Goal: Transaction & Acquisition: Purchase product/service

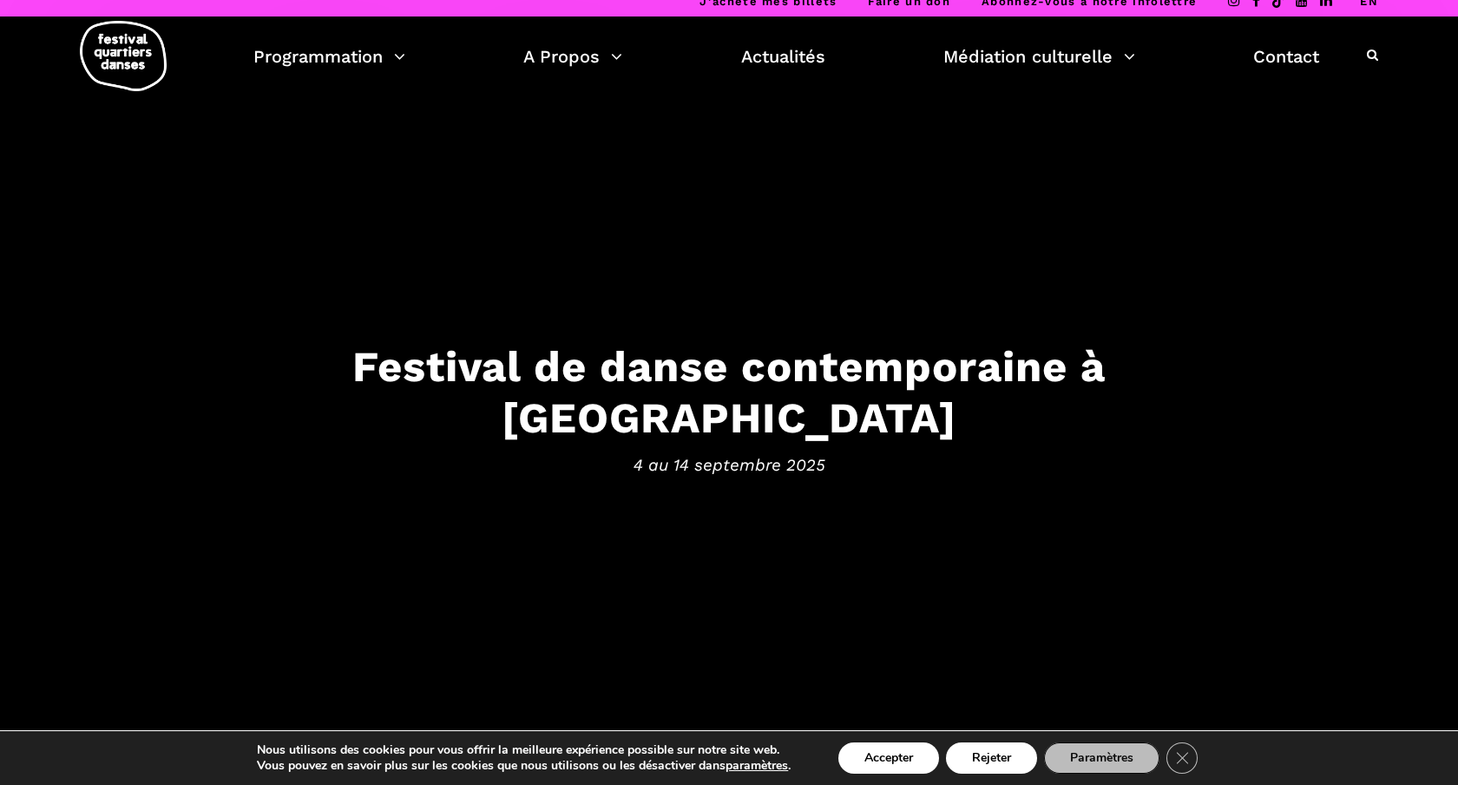
scroll to position [12, 0]
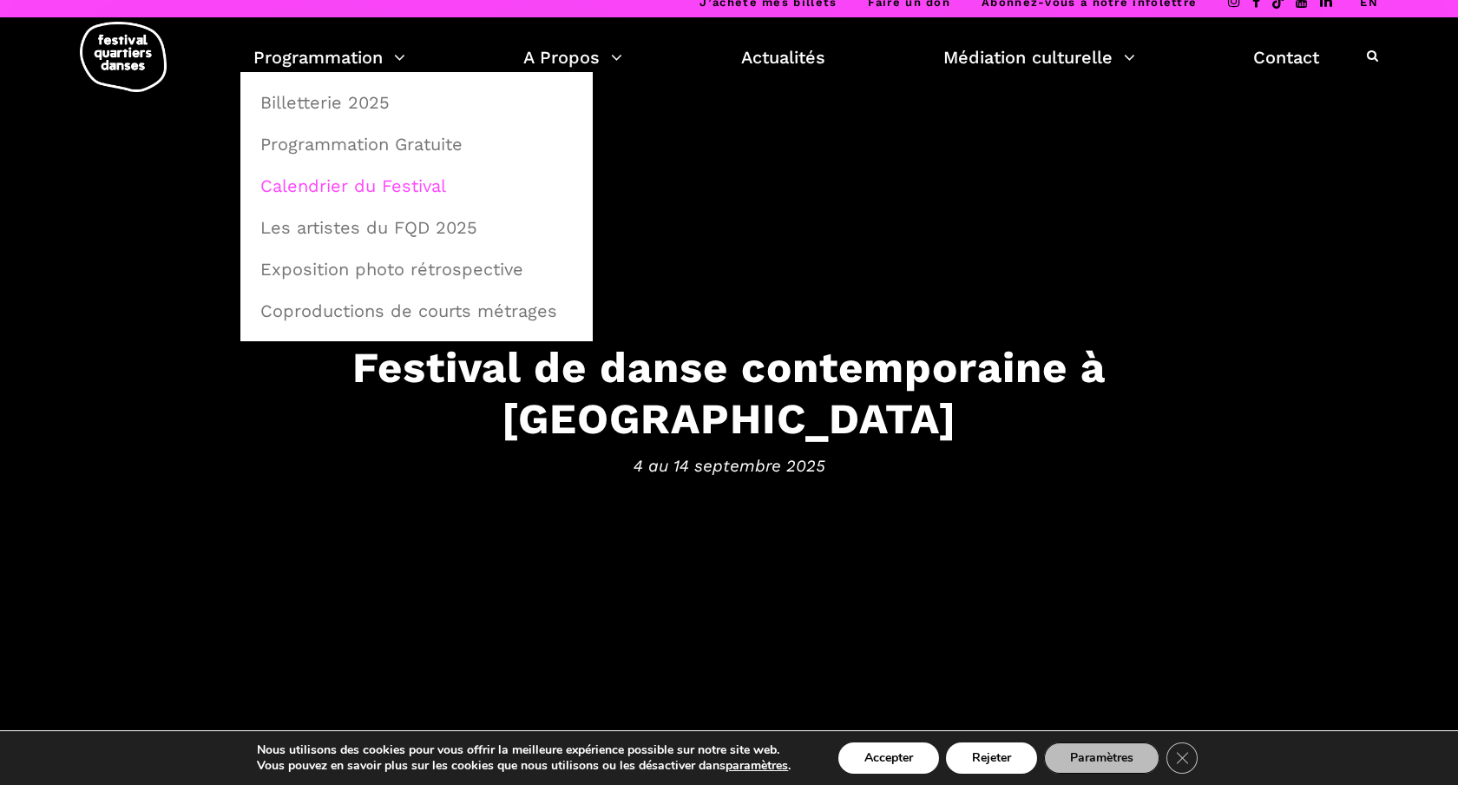
click at [353, 183] on link "Calendrier du Festival" at bounding box center [416, 186] width 333 height 40
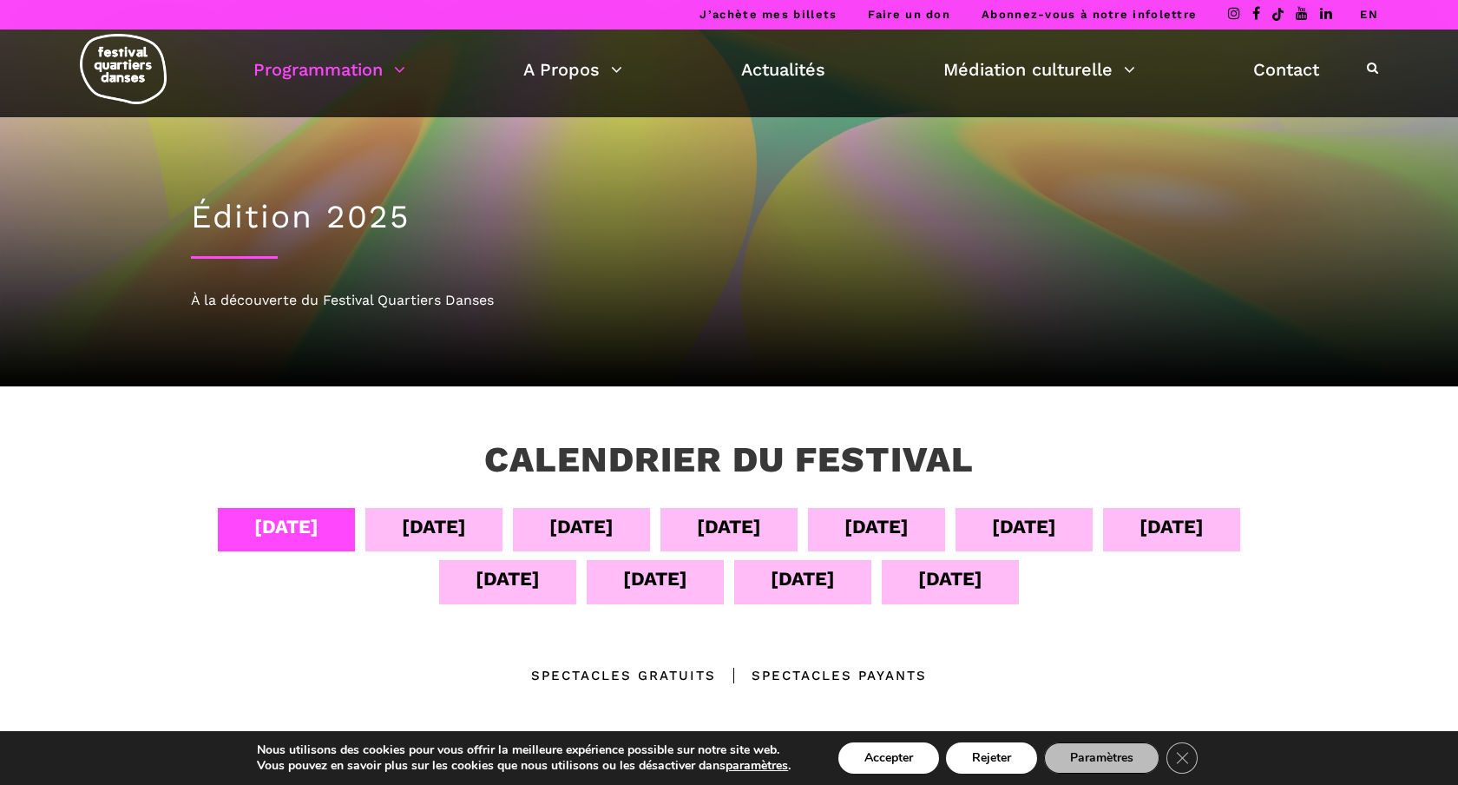
click at [870, 530] on div "08 sept" at bounding box center [876, 526] width 64 height 30
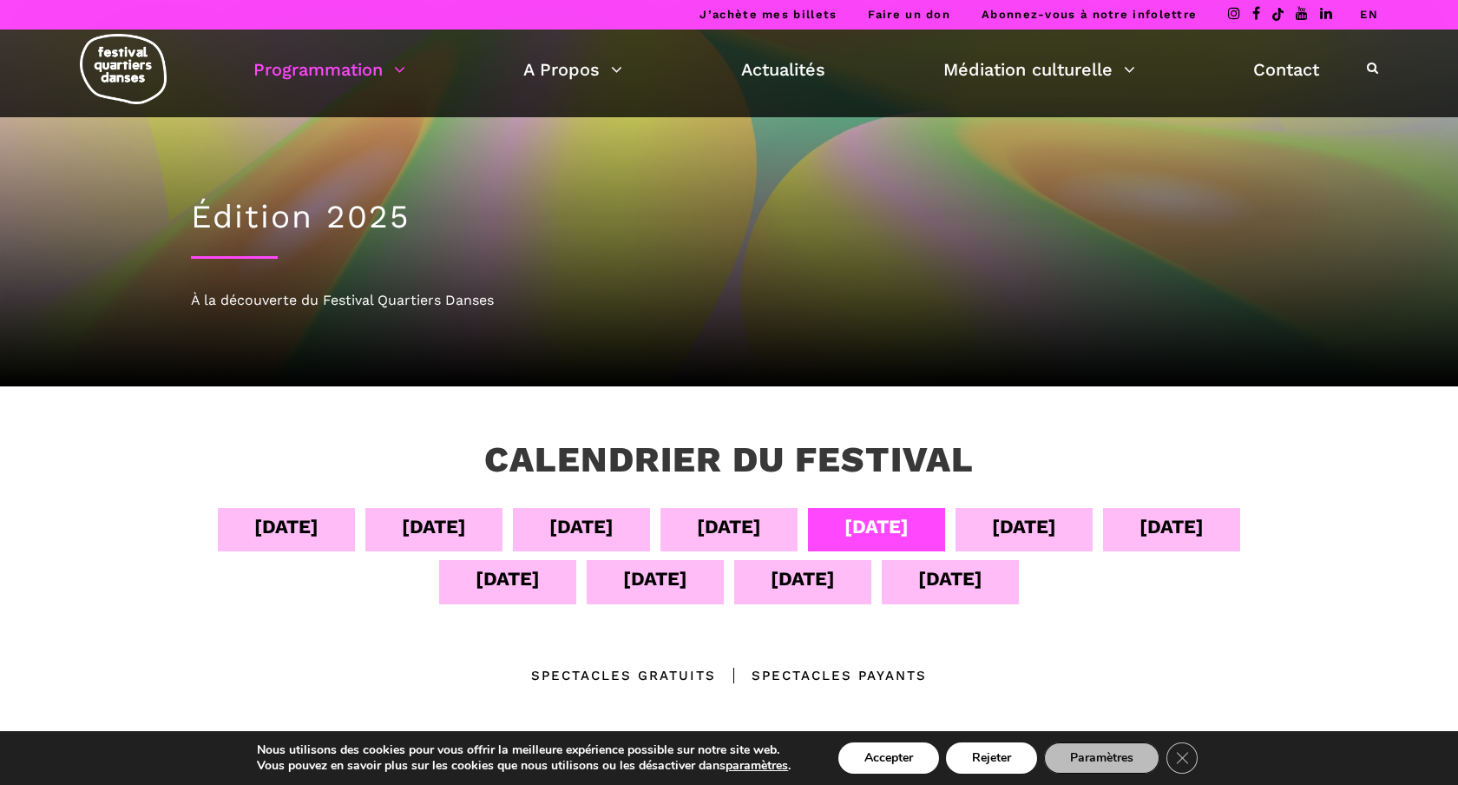
click at [870, 530] on div "08 sept" at bounding box center [876, 526] width 64 height 30
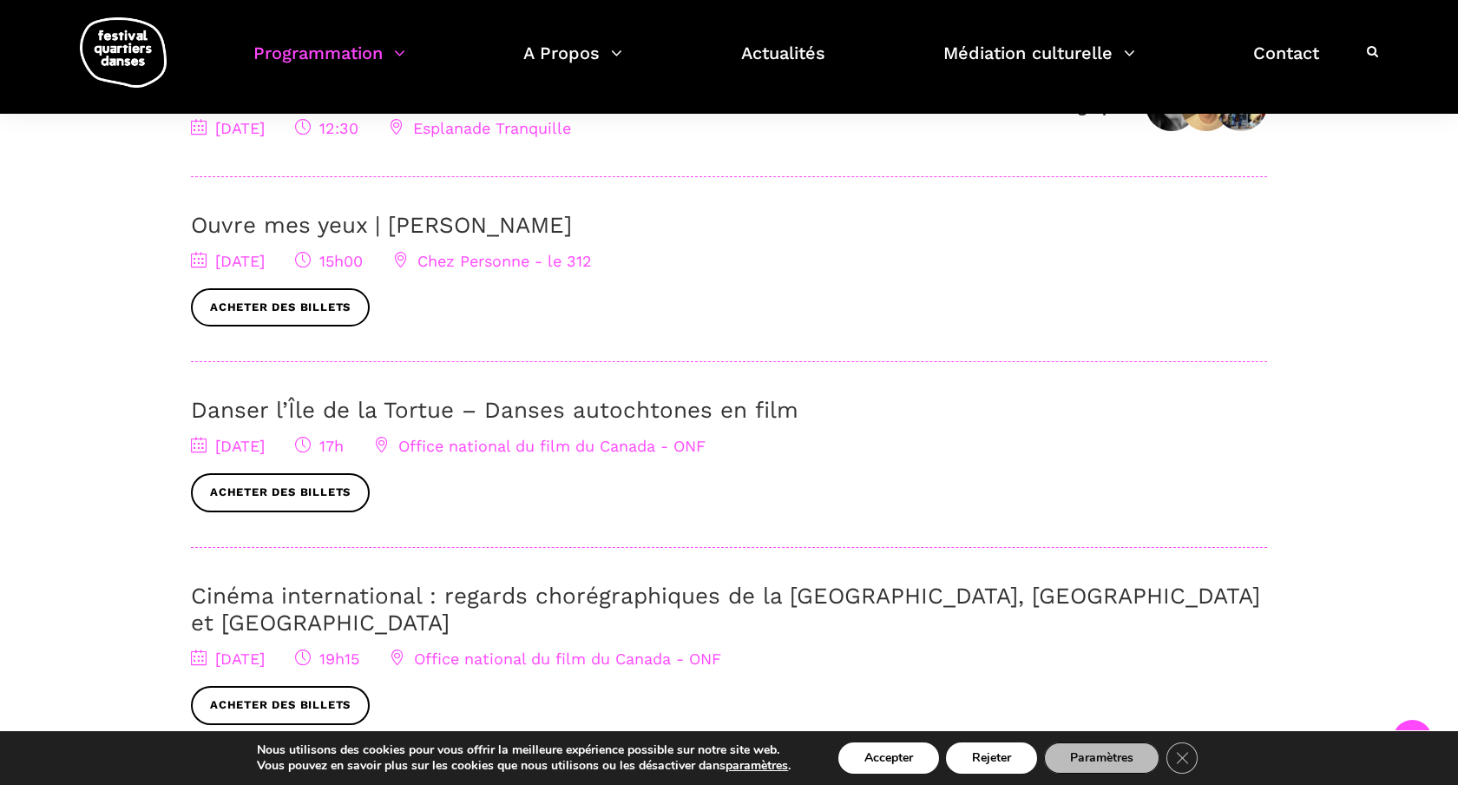
scroll to position [668, 0]
click at [274, 489] on link "Acheter des billets" at bounding box center [280, 491] width 179 height 39
click at [353, 409] on link "Danser l’Île de la Tortue – Danses autochtones en film" at bounding box center [495, 409] width 608 height 26
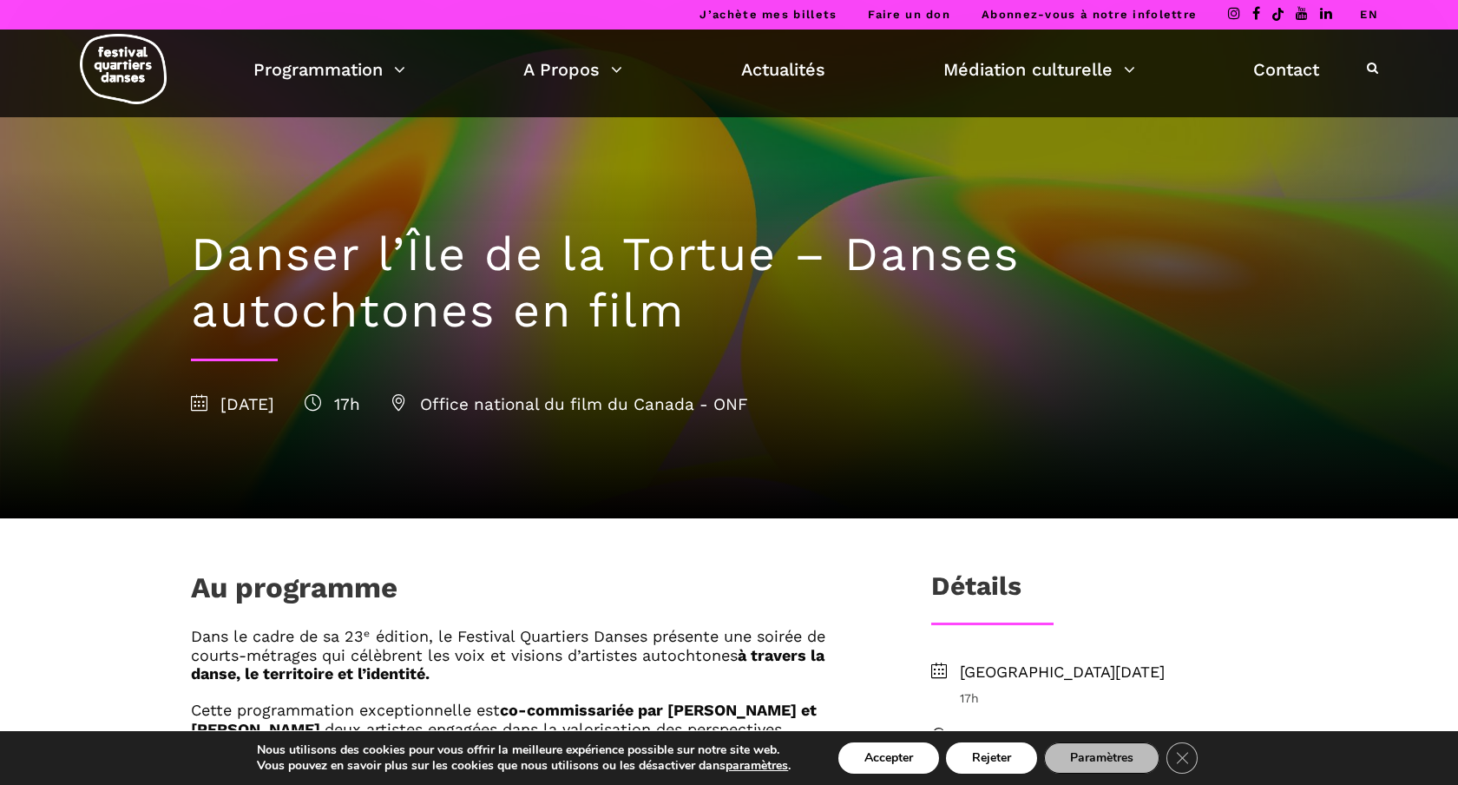
click at [1368, 13] on link "EN" at bounding box center [1369, 14] width 18 height 13
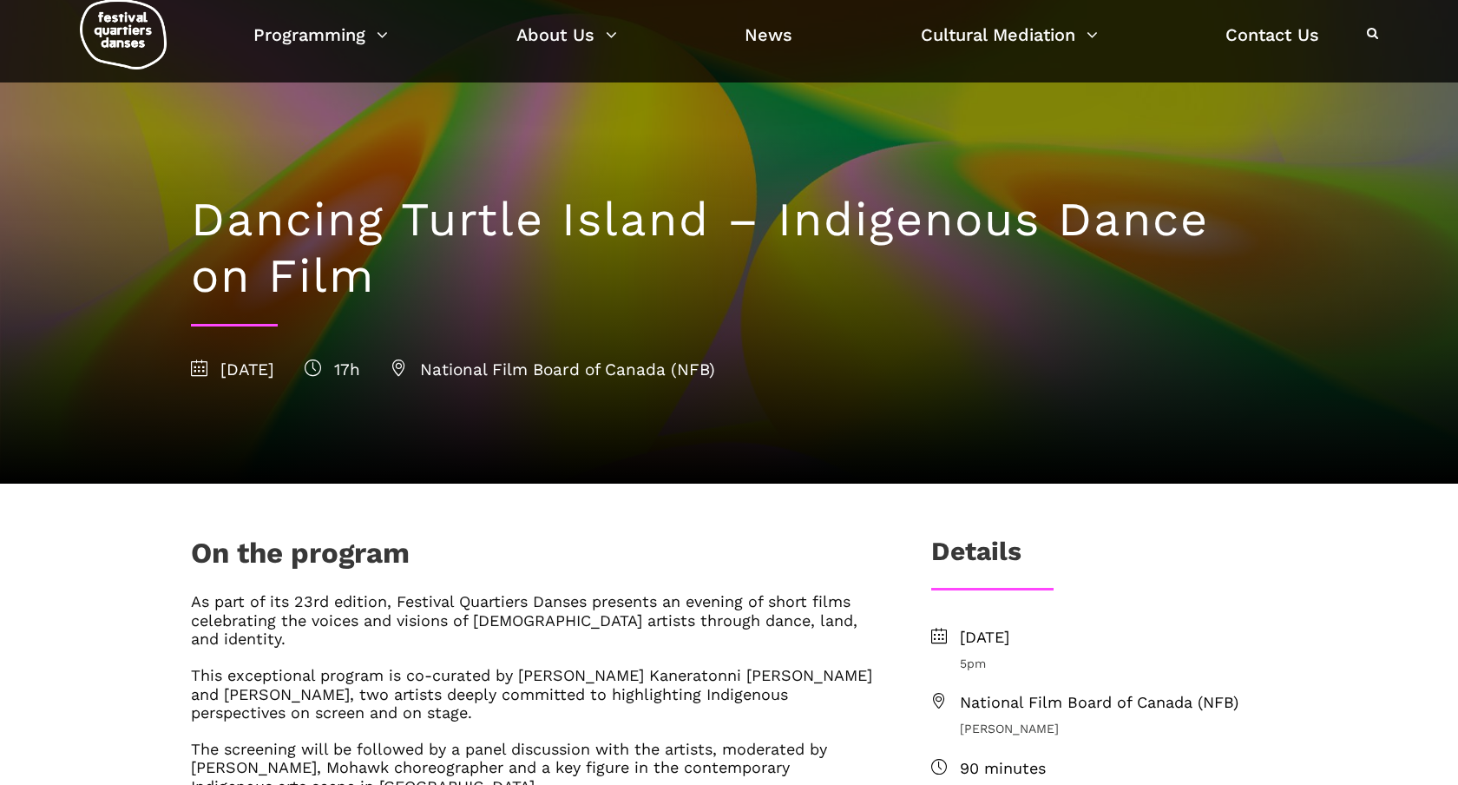
scroll to position [39, 0]
